Goal: Task Accomplishment & Management: Complete application form

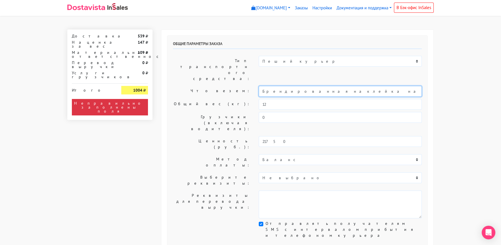
drag, startPoint x: 333, startPoint y: 74, endPoint x: 236, endPoint y: 75, distance: 97.6
click at [236, 86] on div "Что везем: Брендированная наклейка на упаковку печенья с предсказанием" at bounding box center [297, 91] width 257 height 11
click at [259, 86] on input "Печенья с предсказанием" at bounding box center [340, 91] width 163 height 11
type input "Короб: 50*40*30 см, 4кг / Печенья с предсказанием"
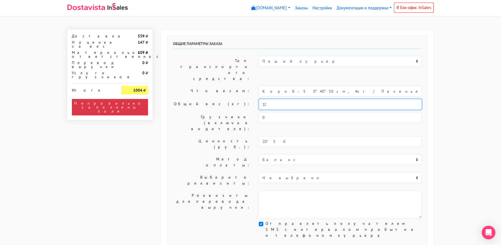
drag, startPoint x: 274, startPoint y: 86, endPoint x: 248, endPoint y: 87, distance: 25.6
click at [248, 99] on div "Общий вес (кг): 12" at bounding box center [297, 104] width 257 height 11
type input "4"
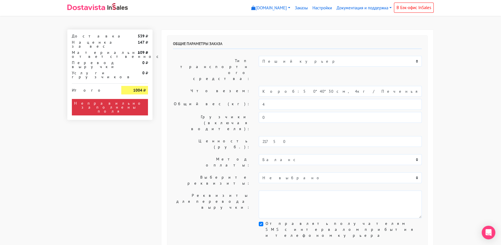
click at [196, 80] on div "Общие параметры заказа Тип транспортного средства: Пеший курьер Легковой автомо…" at bounding box center [297, 141] width 260 height 211
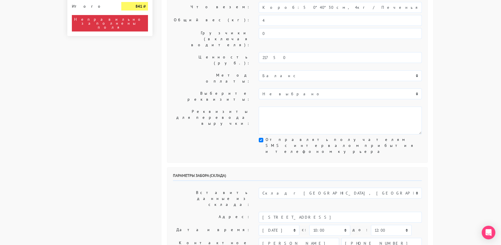
scroll to position [85, 0]
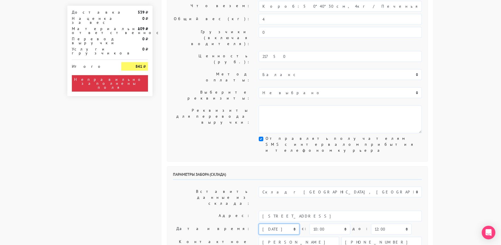
click at [265, 224] on select "[DATE] [DATE] [DATE] [DATE] [DATE] [DATE] [DATE] [DATE] [DATE]" at bounding box center [279, 229] width 41 height 11
select select "[DATE]"
click at [259, 224] on select "[DATE] [DATE] [DATE] [DATE] [DATE] [DATE] [DATE] [DATE] [DATE]" at bounding box center [279, 229] width 41 height 11
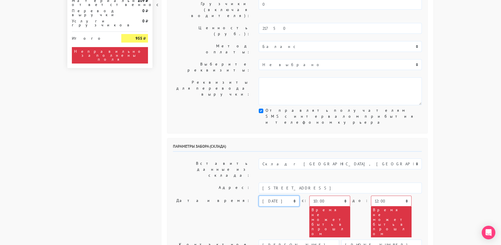
scroll to position [170, 0]
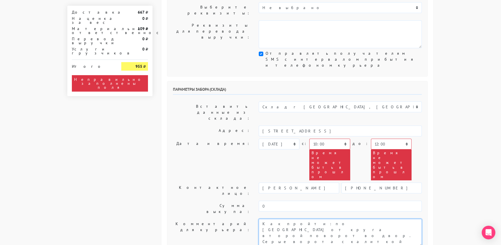
click at [261, 219] on textarea "Как пройти: по [GEOGRAPHIC_DATA] от круга второй поворот во двор. Серые ворота …" at bounding box center [340, 233] width 163 height 28
type textarea "Заказ 29890. Как пройти: по [GEOGRAPHIC_DATA] от круга второй поворот во двор. …"
click at [208, 183] on label "Контактное лицо:" at bounding box center [212, 191] width 86 height 16
click at [319, 139] on select "00:00 00:30 01:00 01:30 02:00 02:30 03:00 03:30 04:00 04:30 05:00 05:30 06:00 0…" at bounding box center [329, 144] width 41 height 11
select select "13:00"
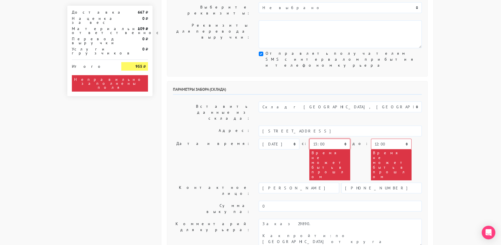
click at [309, 139] on select "00:00 00:30 01:00 01:30 02:00 02:30 03:00 03:30 04:00 04:30 05:00 05:30 06:00 0…" at bounding box center [329, 144] width 41 height 11
click at [371, 139] on select "00:00 00:30 01:00 01:30 02:00 02:30 03:00 03:30 04:00 04:30 05:00 05:30 06:00 0…" at bounding box center [391, 144] width 41 height 11
select select "15:00"
click at [371, 139] on select "00:00 00:30 01:00 01:30 02:00 02:30 03:00 03:30 04:00 04:30 05:00 05:30 06:00 0…" at bounding box center [391, 144] width 41 height 11
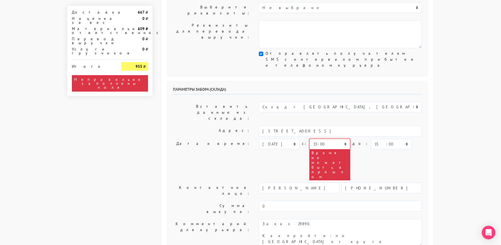
click at [337, 139] on select "00:00 00:30 01:00 01:30 02:00 02:30 03:00 03:30 04:00 04:30 05:00 05:30 06:00 0…" at bounding box center [329, 144] width 41 height 11
select select "13:30"
click at [309, 139] on select "00:00 00:30 01:00 01:30 02:00 02:30 03:00 03:30 04:00 04:30 05:00 05:30 06:00 0…" at bounding box center [329, 144] width 41 height 11
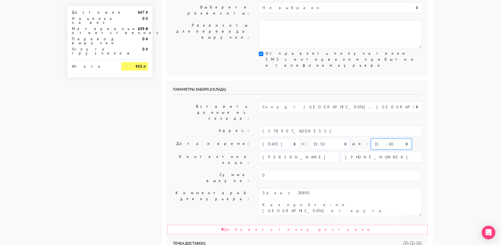
click at [374, 139] on select "00:00 00:30 01:00 01:30 02:00 02:30 03:00 03:30 04:00 04:30 05:00 05:30 06:00 0…" at bounding box center [391, 144] width 41 height 11
select select "15:30"
click at [371, 139] on select "00:00 00:30 01:00 01:30 02:00 02:30 03:00 03:30 04:00 04:30 05:00 05:30 06:00 0…" at bounding box center [391, 144] width 41 height 11
click at [185, 170] on label "Сумма выкупа:" at bounding box center [212, 178] width 86 height 16
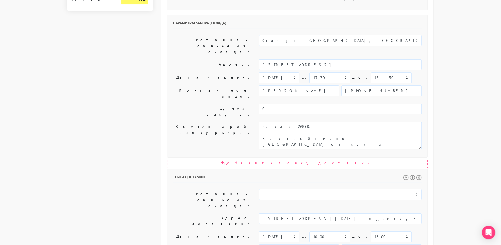
scroll to position [277, 0]
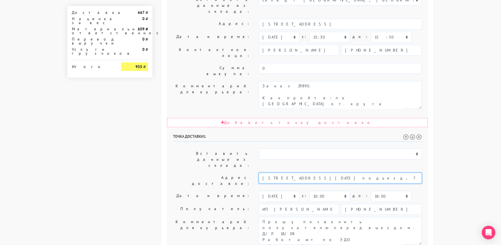
click at [294, 173] on input "[STREET_ADDRESS][DATE] подъезд, 7 этаж, офис ООО "ССТ" (NGENIX)" at bounding box center [340, 178] width 163 height 11
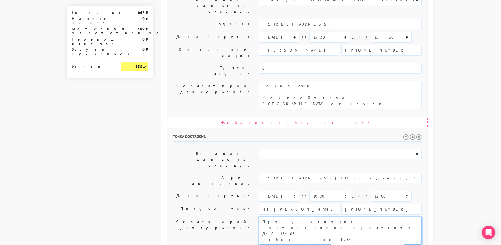
scroll to position [6, 0]
drag, startPoint x: 346, startPoint y: 128, endPoint x: 404, endPoint y: 164, distance: 68.4
click at [404, 164] on div "Точка доставки 1 Вставить данные из склада: Склад г [GEOGRAPHIC_DATA], [GEOGRAP…" at bounding box center [297, 227] width 260 height 197
paste textarea "[STREET_ADDRESS][DATE] подъезд, 7 этаж, офис ООО "ССТ" (NGENIX)"
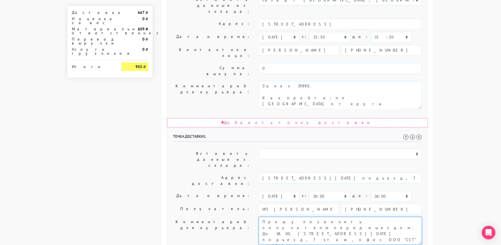
type textarea "Прошу позвонить получателю перед выездом. До 18.00. [STREET_ADDRESS][DATE] подъ…"
click at [371, 191] on select "00:00 00:30 01:00 01:30 02:00 02:30 03:00 03:30 04:00 04:30 05:00 05:30 06:00 0…" at bounding box center [391, 196] width 41 height 11
select select "17:30"
click at [371, 191] on select "00:00 00:30 01:00 01:30 02:00 02:30 03:00 03:30 04:00 04:30 05:00 05:30 06:00 0…" at bounding box center [391, 196] width 41 height 11
click at [198, 191] on label "Дата и время:" at bounding box center [212, 196] width 86 height 11
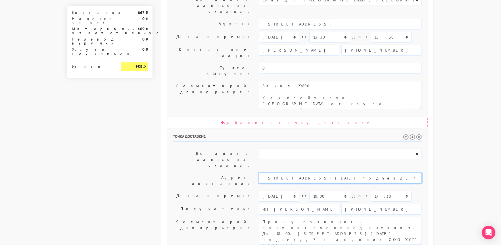
click at [341, 173] on input "[STREET_ADDRESS][DATE] подъезд, 7 этаж, офис ООО "ССТ" (NGENIX)" at bounding box center [340, 178] width 163 height 11
click at [320, 173] on input "[STREET_ADDRESS][DATE] подъезд, 7 этаж, офис ООО "ССТ" (NGENIX)" at bounding box center [340, 178] width 163 height 11
drag, startPoint x: 333, startPoint y: 91, endPoint x: 410, endPoint y: 96, distance: 76.5
click at [414, 173] on input "[STREET_ADDRESS][DATE] подъезд, 7 этаж, офис ООО "ССТ" (NGENIX)" at bounding box center [340, 178] width 163 height 11
click at [332, 184] on li "[STREET_ADDRESS][DATE]. [GEOGRAPHIC_DATA], бизнес-центр" at bounding box center [340, 188] width 162 height 8
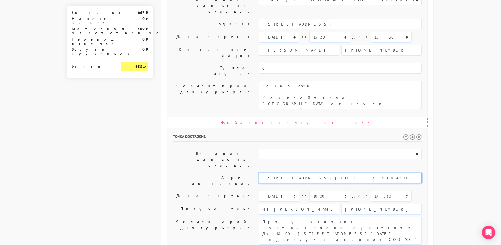
type input "[STREET_ADDRESS][DATE]. [GEOGRAPHIC_DATA], бизнес-центр"
click at [214, 191] on label "Дата и время:" at bounding box center [212, 196] width 86 height 11
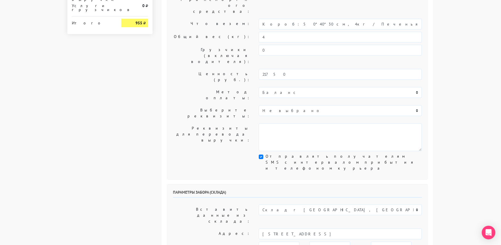
scroll to position [142, 0]
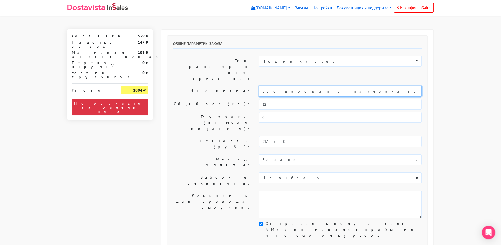
drag, startPoint x: 333, startPoint y: 74, endPoint x: 215, endPoint y: 75, distance: 117.5
click at [215, 86] on div "Что везем: Брендированная наклейка на упаковку печенья с предсказанием" at bounding box center [297, 91] width 257 height 11
click at [276, 86] on input "Печенья с предсказанием" at bounding box center [340, 91] width 163 height 11
click at [260, 86] on input "Печенье с предсказанием" at bounding box center [340, 91] width 163 height 11
type input "Короб: 50*40*30, 4кг / Печенье с предсказанием"
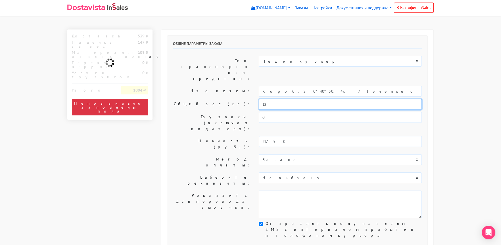
drag, startPoint x: 273, startPoint y: 89, endPoint x: 232, endPoint y: 82, distance: 41.4
click at [236, 99] on div "Общий вес (кг): 12" at bounding box center [297, 104] width 257 height 11
type input "4"
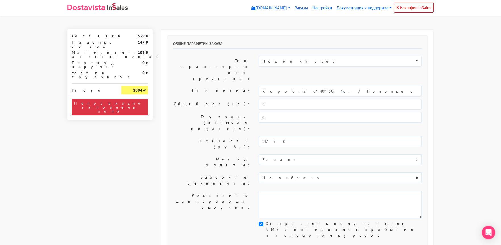
click at [194, 99] on label "Общий вес (кг):" at bounding box center [212, 104] width 86 height 11
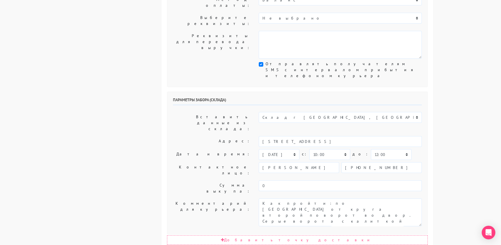
scroll to position [170, 0]
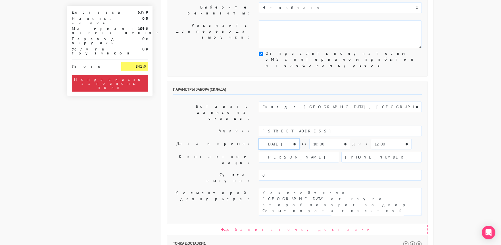
click at [276, 139] on select "[DATE] [DATE] [DATE] [DATE] [DATE] [DATE] [DATE] [DATE] [DATE]" at bounding box center [279, 144] width 41 height 11
select select "[DATE]"
click at [259, 139] on select "[DATE] [DATE] [DATE] [DATE] [DATE] [DATE] [DATE] [DATE] [DATE]" at bounding box center [279, 144] width 41 height 11
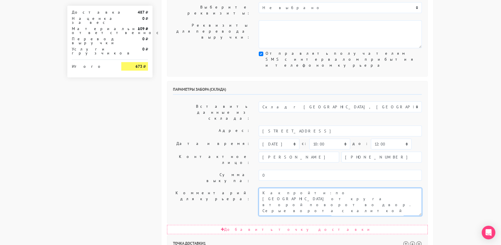
click at [263, 188] on textarea "Как пройти: по [GEOGRAPHIC_DATA] от круга второй поворот во двор. Серые ворота …" at bounding box center [340, 202] width 163 height 28
type textarea "Заказ 29890. Как пройти: по [GEOGRAPHIC_DATA] от круга второй поворот во двор. …"
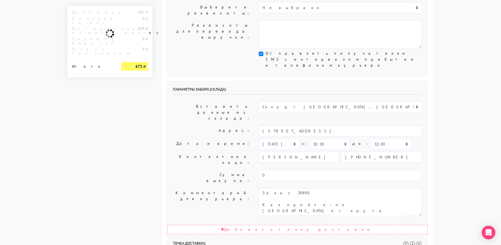
click at [187, 152] on label "Контактное лицо:" at bounding box center [212, 160] width 86 height 16
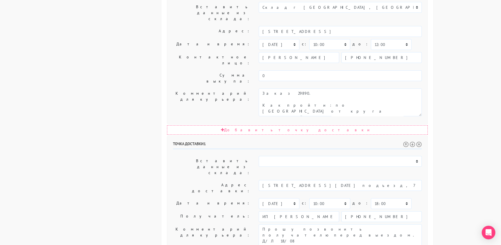
scroll to position [277, 0]
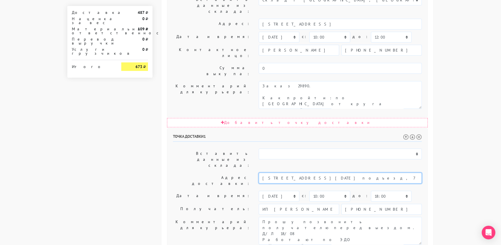
click at [281, 173] on input "[STREET_ADDRESS][DATE] подъезд, 7 этаж, офис ООО "ССТ" (NGENIX)" at bounding box center [340, 178] width 163 height 11
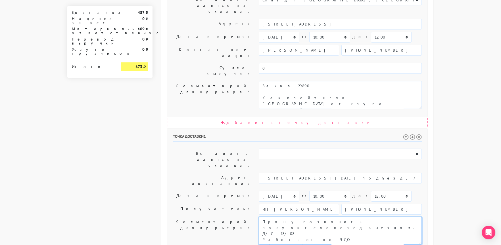
scroll to position [6, 0]
drag, startPoint x: 345, startPoint y: 130, endPoint x: 362, endPoint y: 174, distance: 47.6
click at [365, 172] on div "Точка доставки 1 Вставить данные из склада: Склад г [GEOGRAPHIC_DATA], [GEOGRAP…" at bounding box center [297, 227] width 260 height 197
paste textarea "[STREET_ADDRESS][DATE] подъезд, 7 этаж, офис ООО "ССТ" (NGENIX)"
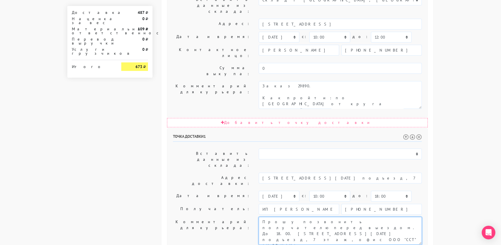
type textarea "Прошу позвонить получателю перед выездом. До 18.00. [STREET_ADDRESS][DATE] подъ…"
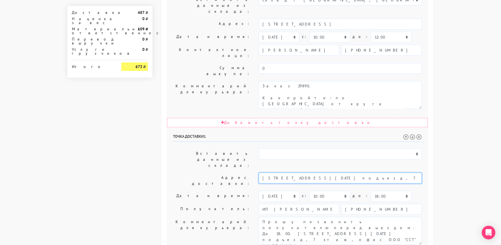
drag, startPoint x: 323, startPoint y: 91, endPoint x: 403, endPoint y: 91, distance: 80.0
click at [403, 173] on input "[STREET_ADDRESS][DATE] подъезд, 7 этаж, офис ООО "ССТ" (NGENIX)" at bounding box center [340, 178] width 163 height 11
click at [319, 184] on li "[STREET_ADDRESS][DATE]. [GEOGRAPHIC_DATA], бизнес-центр" at bounding box center [340, 188] width 162 height 8
type input "[STREET_ADDRESS][DATE]. [GEOGRAPHIC_DATA], бизнес-центр"
click at [189, 129] on div "Точка доставки 1 Вставить данные из склада: Склад г [GEOGRAPHIC_DATA], [GEOGRAP…" at bounding box center [297, 227] width 260 height 197
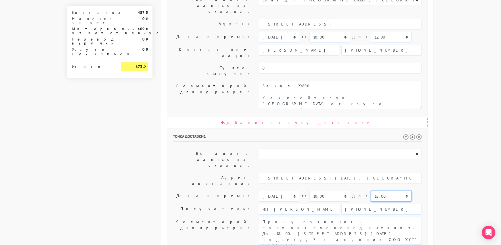
click at [372, 191] on select "00:00 00:30 01:00 01:30 02:00 02:30 03:00 03:30 04:00 04:30 05:00 05:30 06:00 0…" at bounding box center [391, 196] width 41 height 11
select select "17:30"
click at [371, 191] on select "00:00 00:30 01:00 01:30 02:00 02:30 03:00 03:30 04:00 04:30 05:00 05:30 06:00 0…" at bounding box center [391, 196] width 41 height 11
click at [203, 191] on label "Дата и время:" at bounding box center [212, 196] width 86 height 11
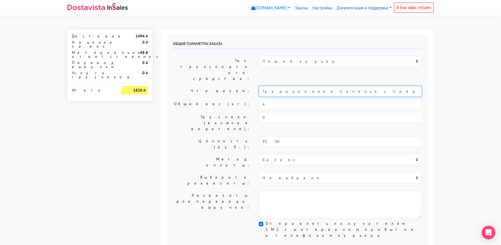
drag, startPoint x: 290, startPoint y: 74, endPoint x: 239, endPoint y: 75, distance: 50.8
click at [240, 86] on div "Что везем: Традиционное печенье с предсказаниями (универсальные предсказания)" at bounding box center [297, 91] width 257 height 11
click at [260, 86] on input "Печенье с предсказаниями (универсальные предсказания)" at bounding box center [340, 91] width 163 height 11
type input "Короб: 50*40*30 см, 4 кг // Печенье с предсказаниями (универсальные предсказани…"
click at [205, 86] on label "Что везем:" at bounding box center [212, 91] width 86 height 11
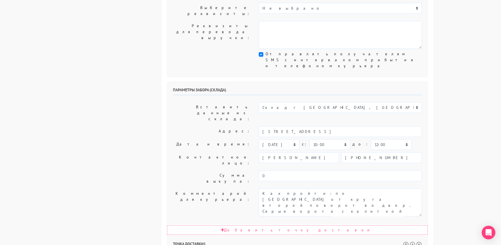
scroll to position [170, 0]
click at [266, 139] on select "[DATE] [DATE] [DATE] [DATE] [DATE] [DATE] [DATE] [DATE] [DATE]" at bounding box center [279, 144] width 41 height 11
select select "[DATE]"
click at [259, 139] on select "[DATE] [DATE] [DATE] [DATE] [DATE] [DATE] [DATE] [DATE] [DATE]" at bounding box center [279, 144] width 41 height 11
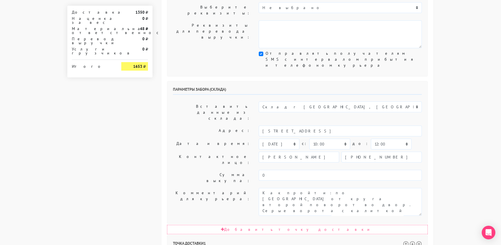
select select "[DATE]"
click at [183, 170] on label "Сумма выкупа:" at bounding box center [212, 178] width 86 height 16
